Goal: Task Accomplishment & Management: Use online tool/utility

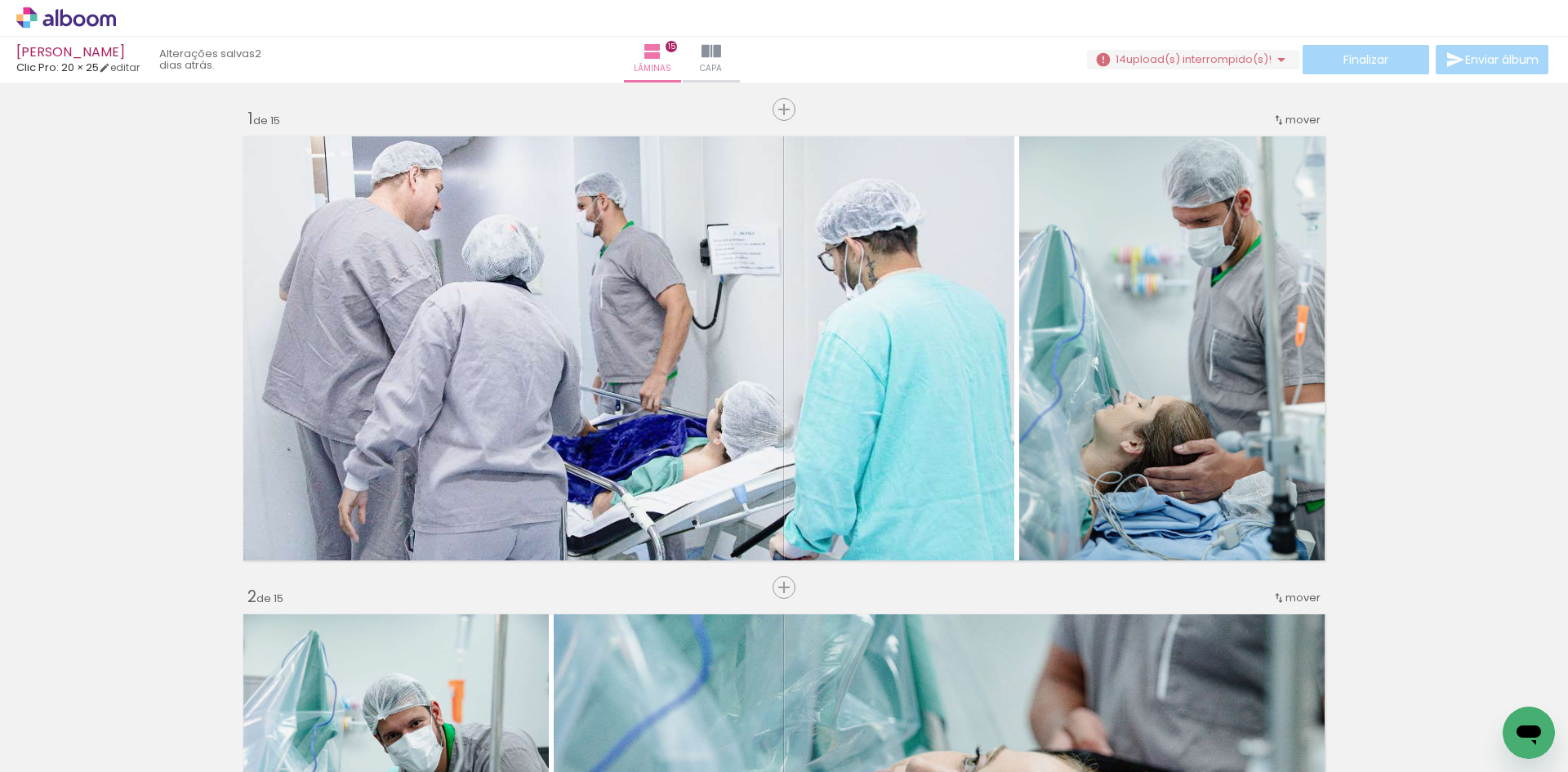
scroll to position [6451, 0]
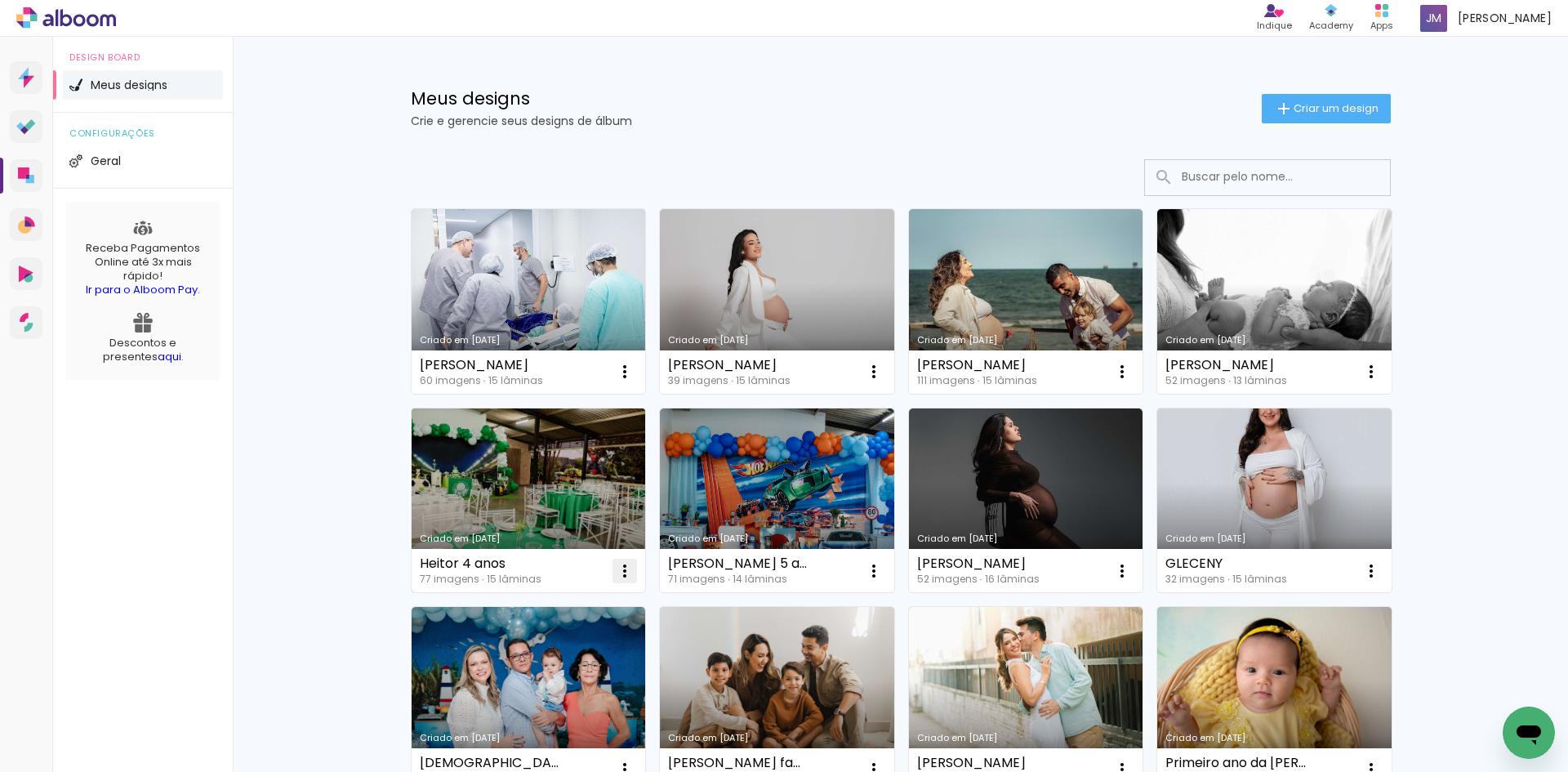
click at [617, 574] on iron-icon at bounding box center [625, 571] width 19 height 19
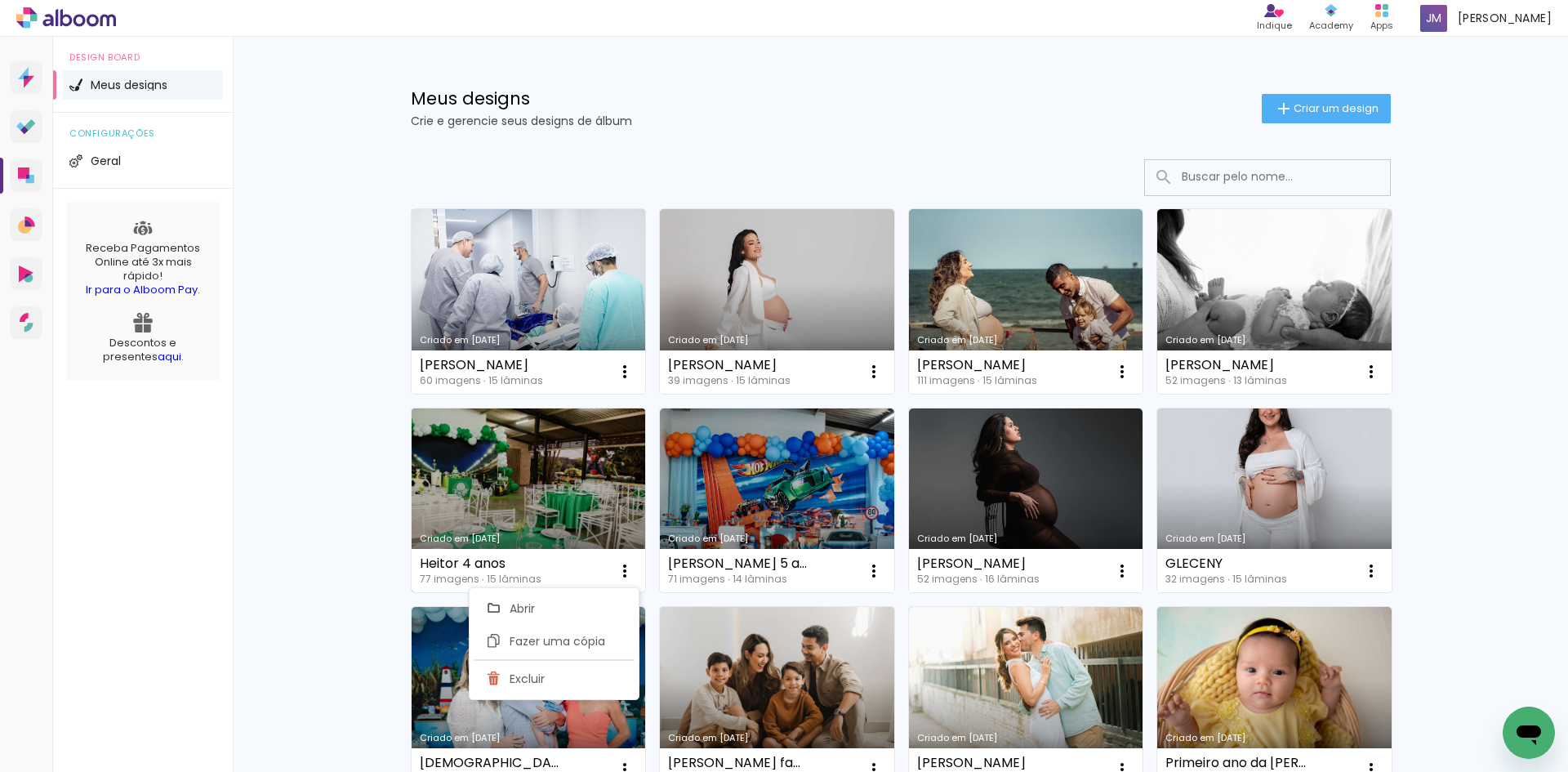
click at [541, 544] on link "Criado em [DATE]" at bounding box center [528, 500] width 235 height 185
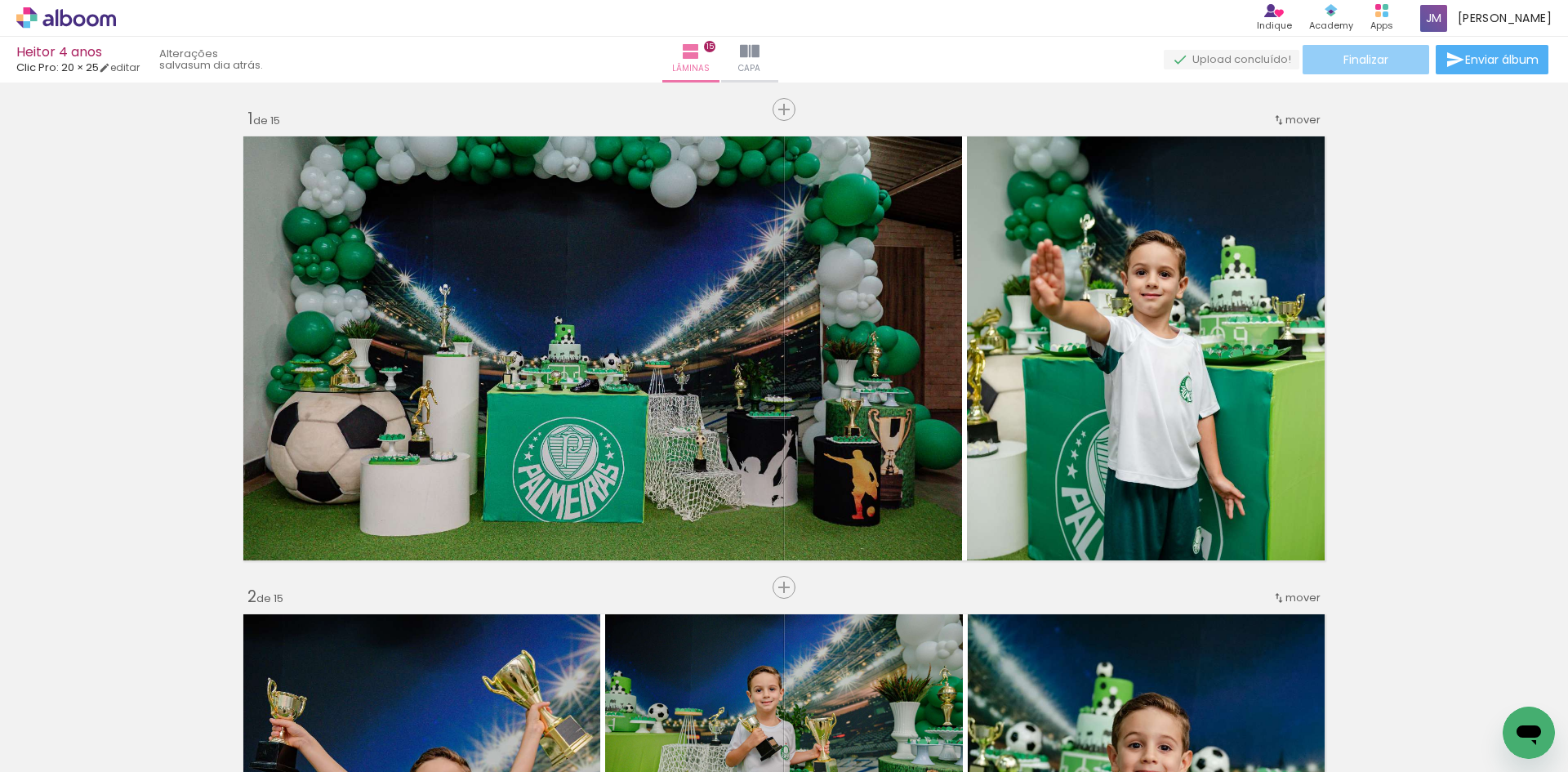
click at [1375, 63] on span "Finalizar" at bounding box center [1367, 59] width 45 height 11
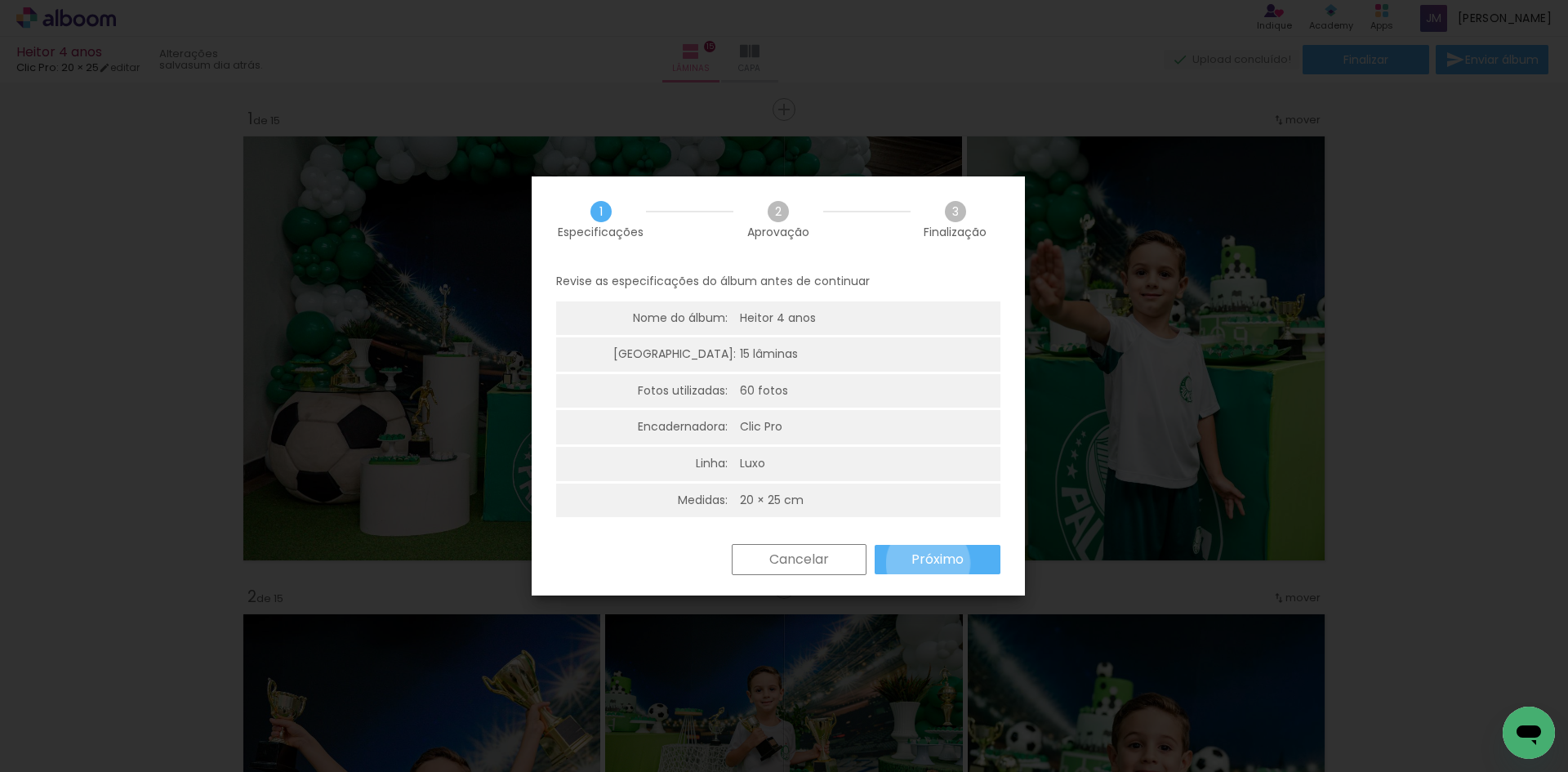
click at [0, 0] on slot "Próximo" at bounding box center [0, 0] width 0 height 0
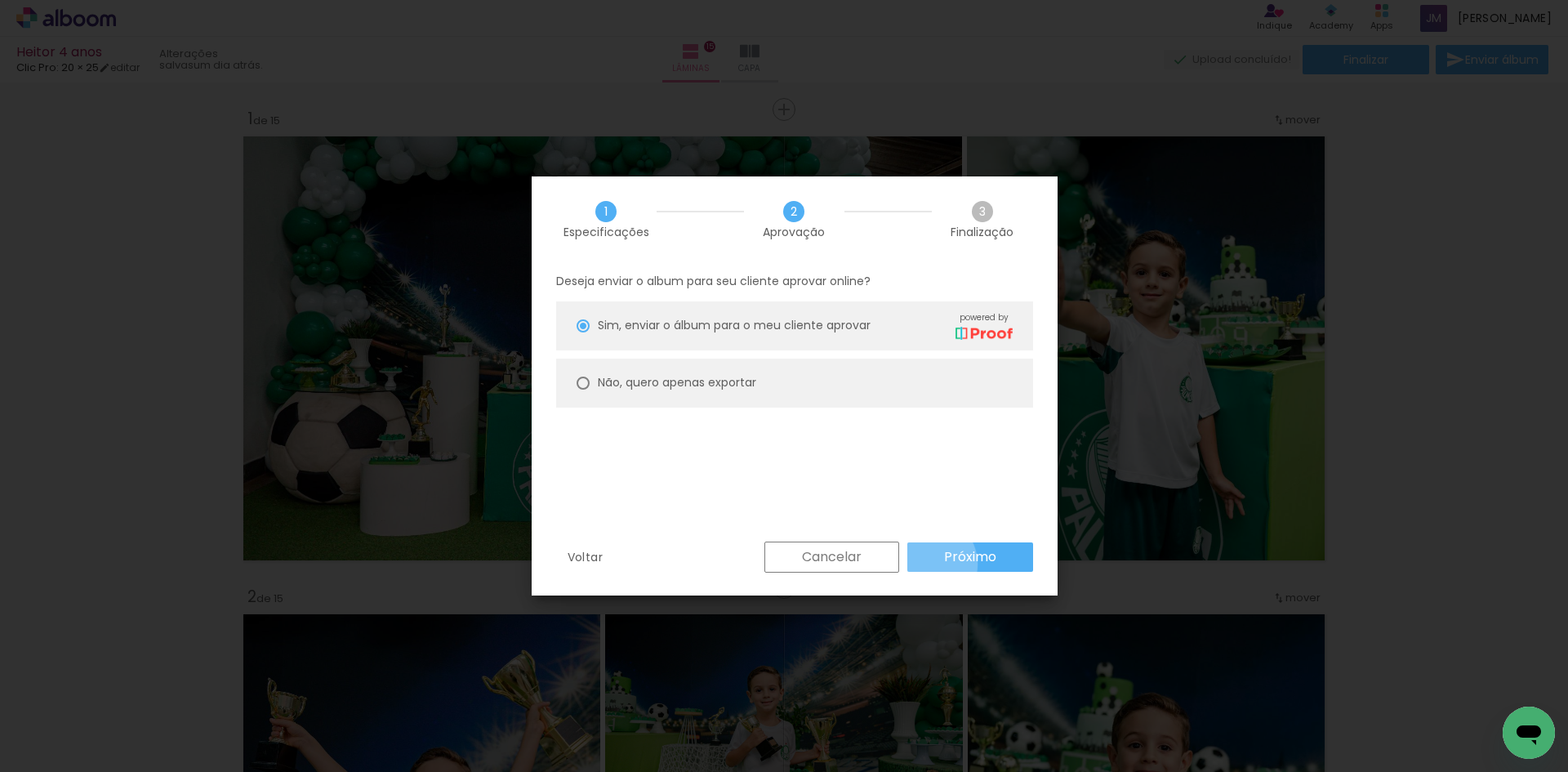
click at [0, 0] on paper-button "Próximo" at bounding box center [0, 0] width 0 height 0
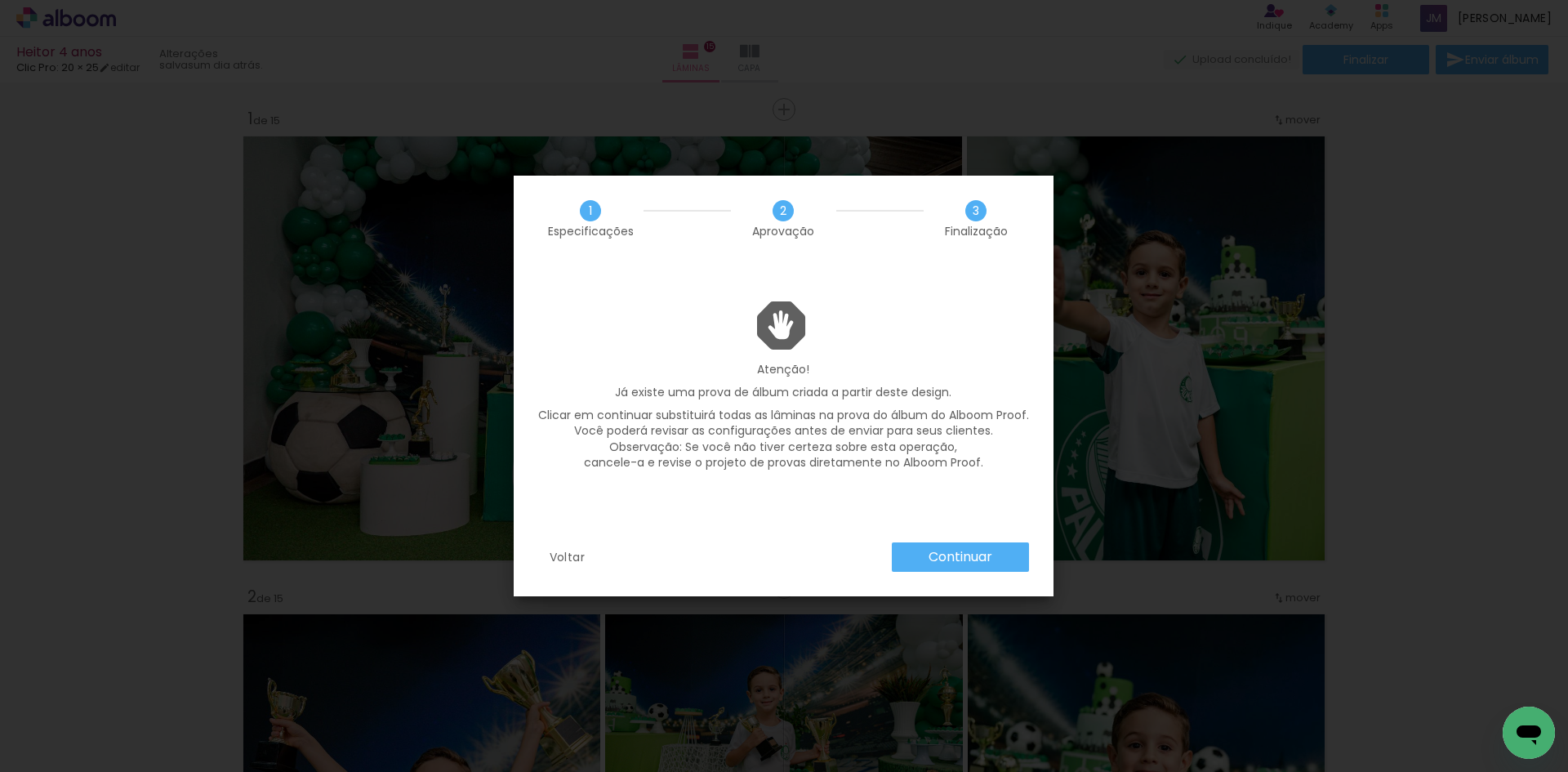
click at [0, 0] on paper-button "Continuar" at bounding box center [0, 0] width 0 height 0
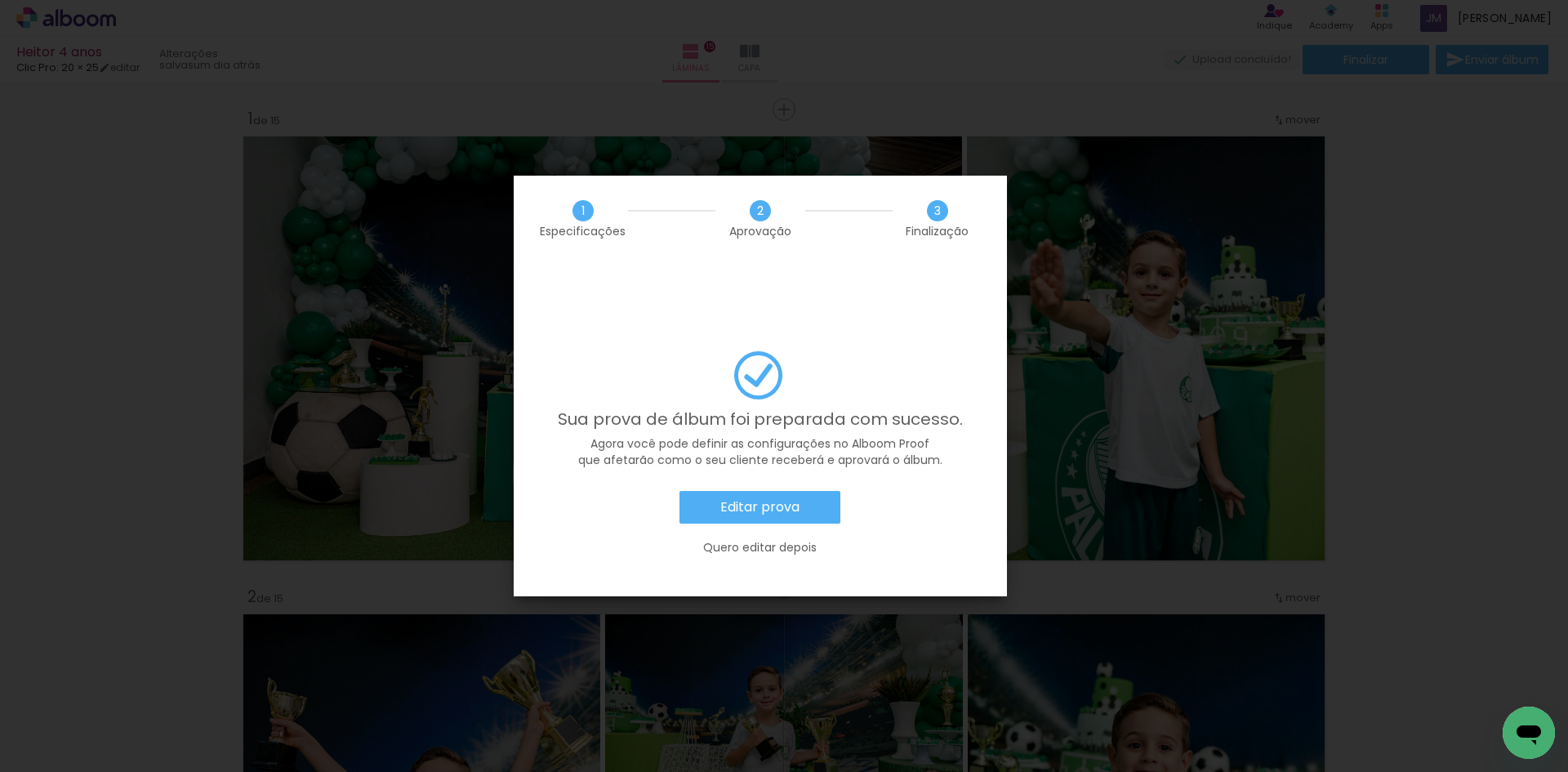
click at [0, 0] on slot "Editar prova" at bounding box center [0, 0] width 0 height 0
